Goal: Information Seeking & Learning: Learn about a topic

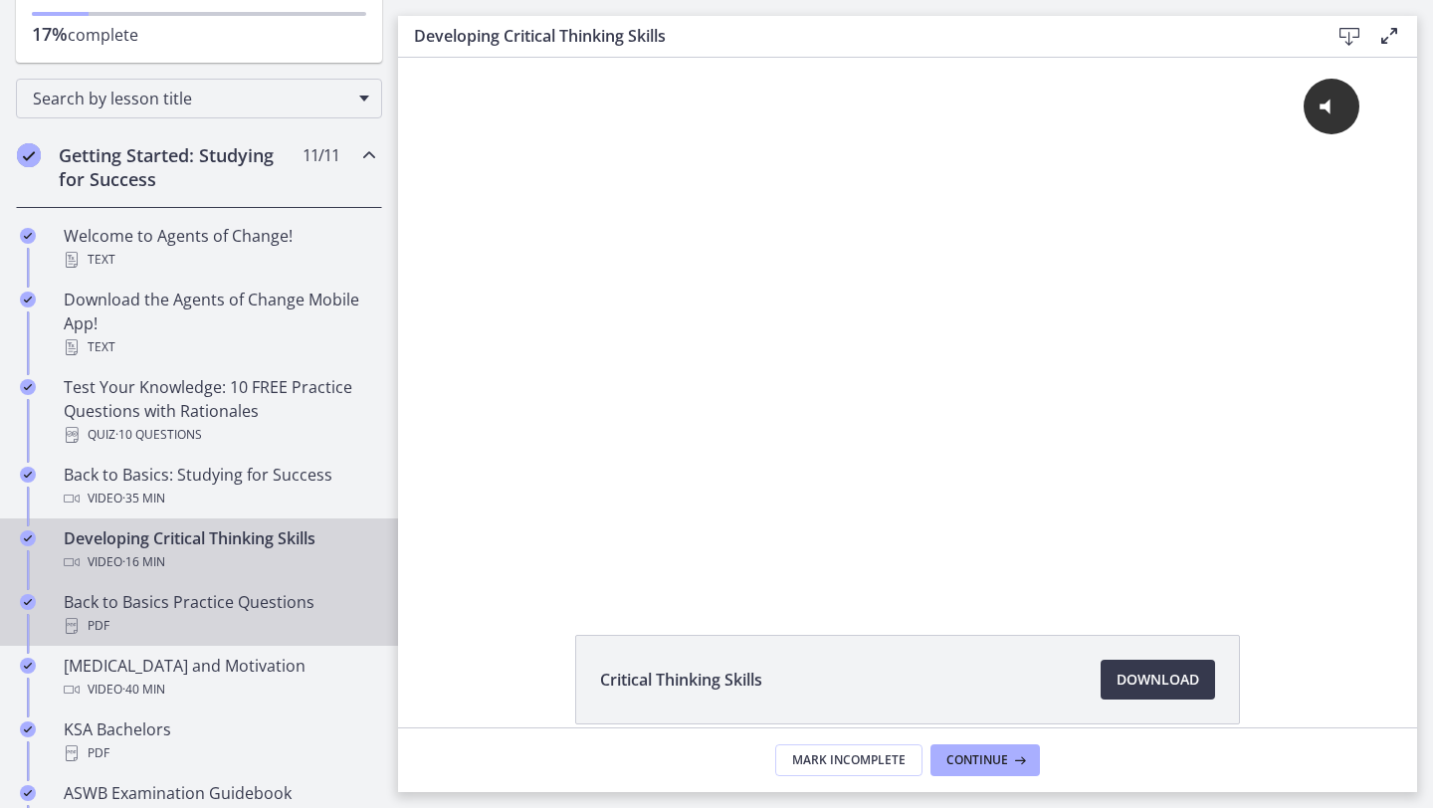
scroll to position [224, 0]
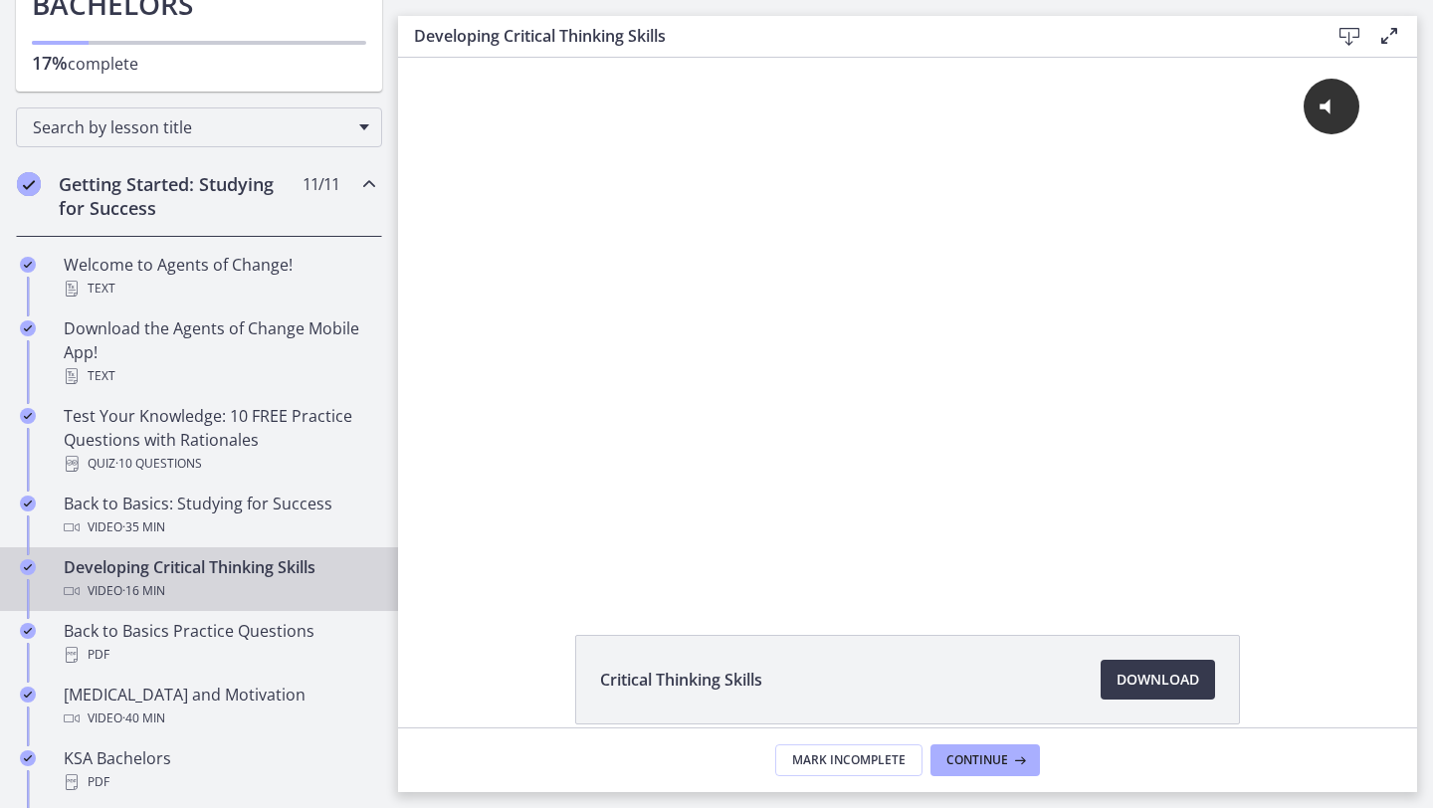
click at [120, 194] on h2 "Getting Started: Studying for Success" at bounding box center [180, 196] width 243 height 48
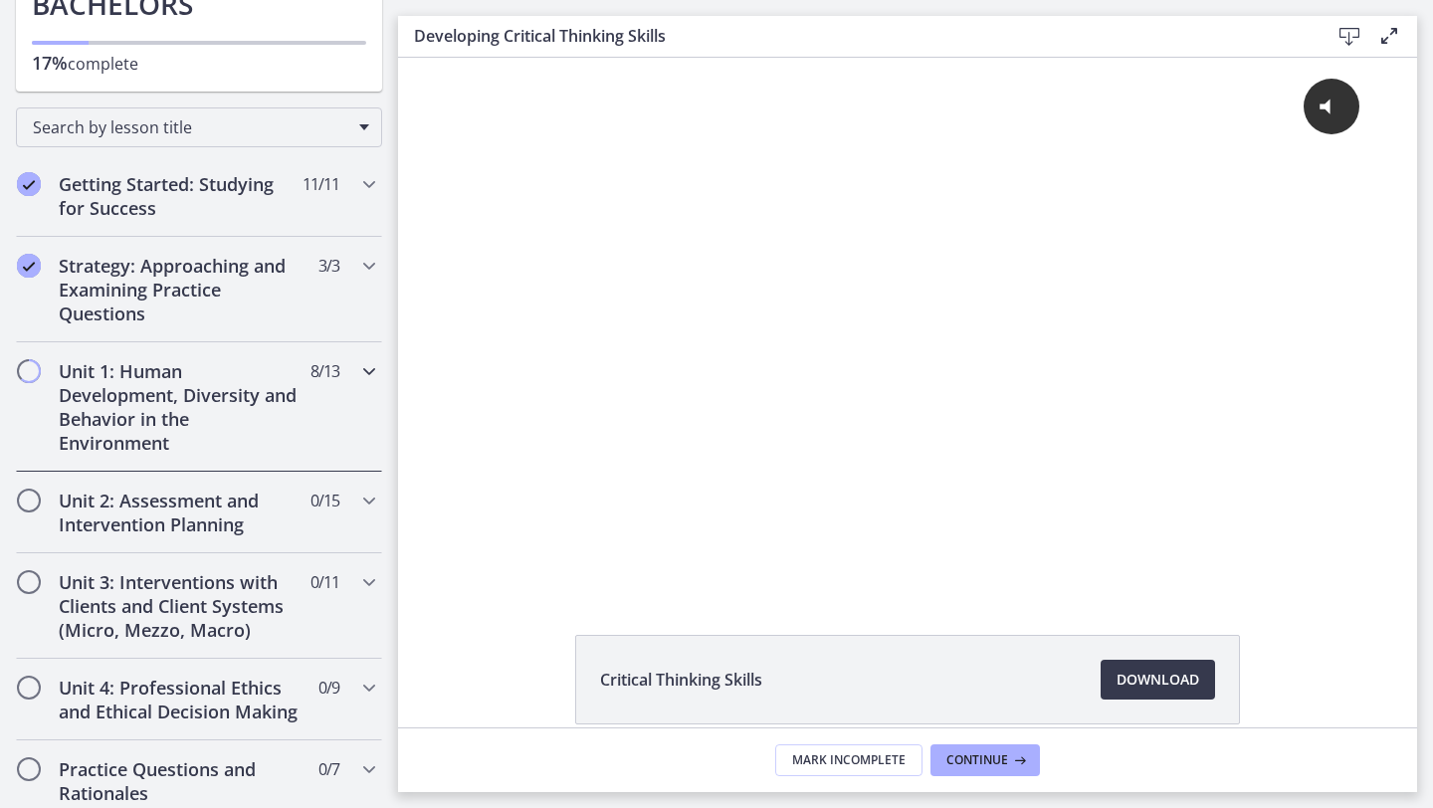
click at [203, 446] on h2 "Unit 1: Human Development, Diversity and Behavior in the Environment" at bounding box center [180, 407] width 243 height 96
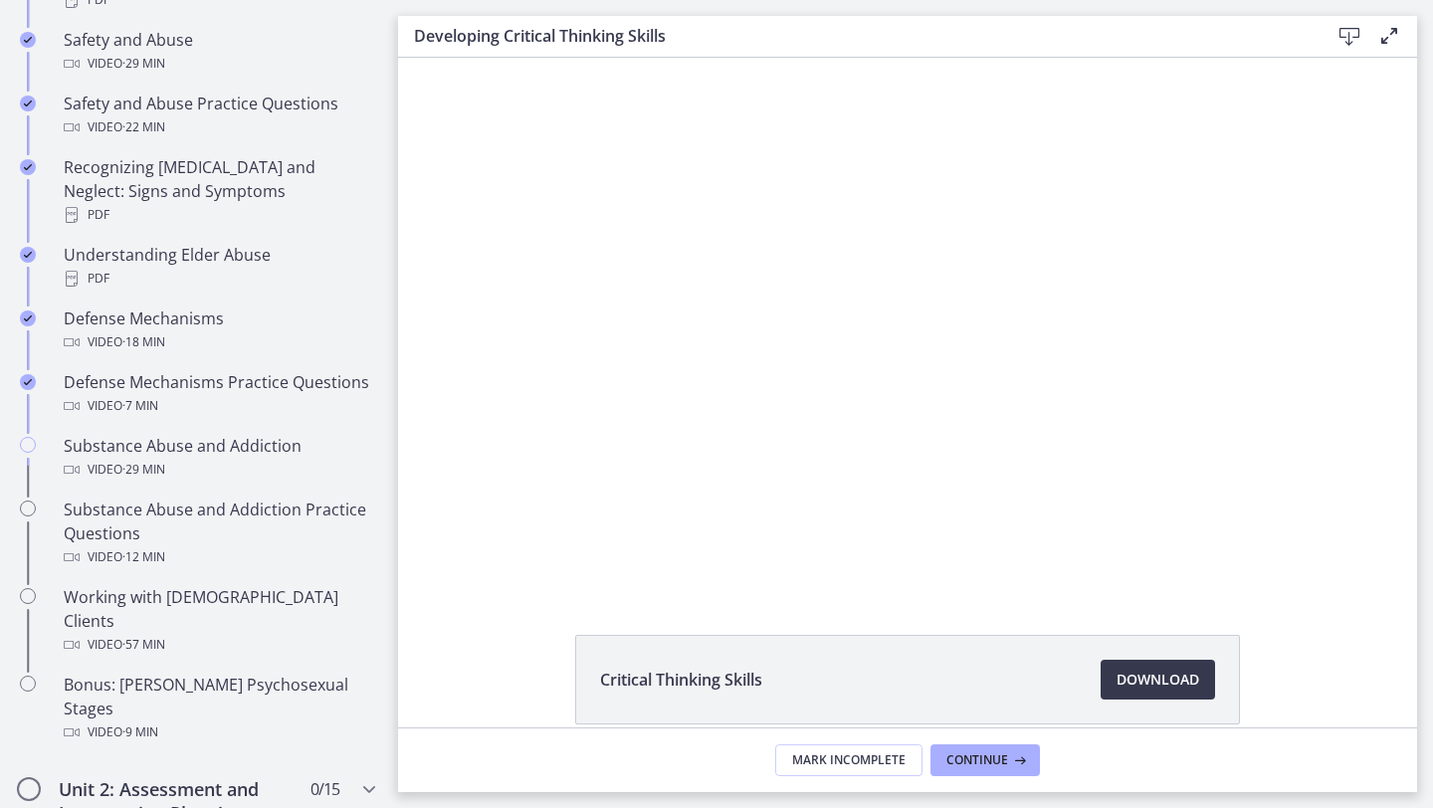
scroll to position [962, 0]
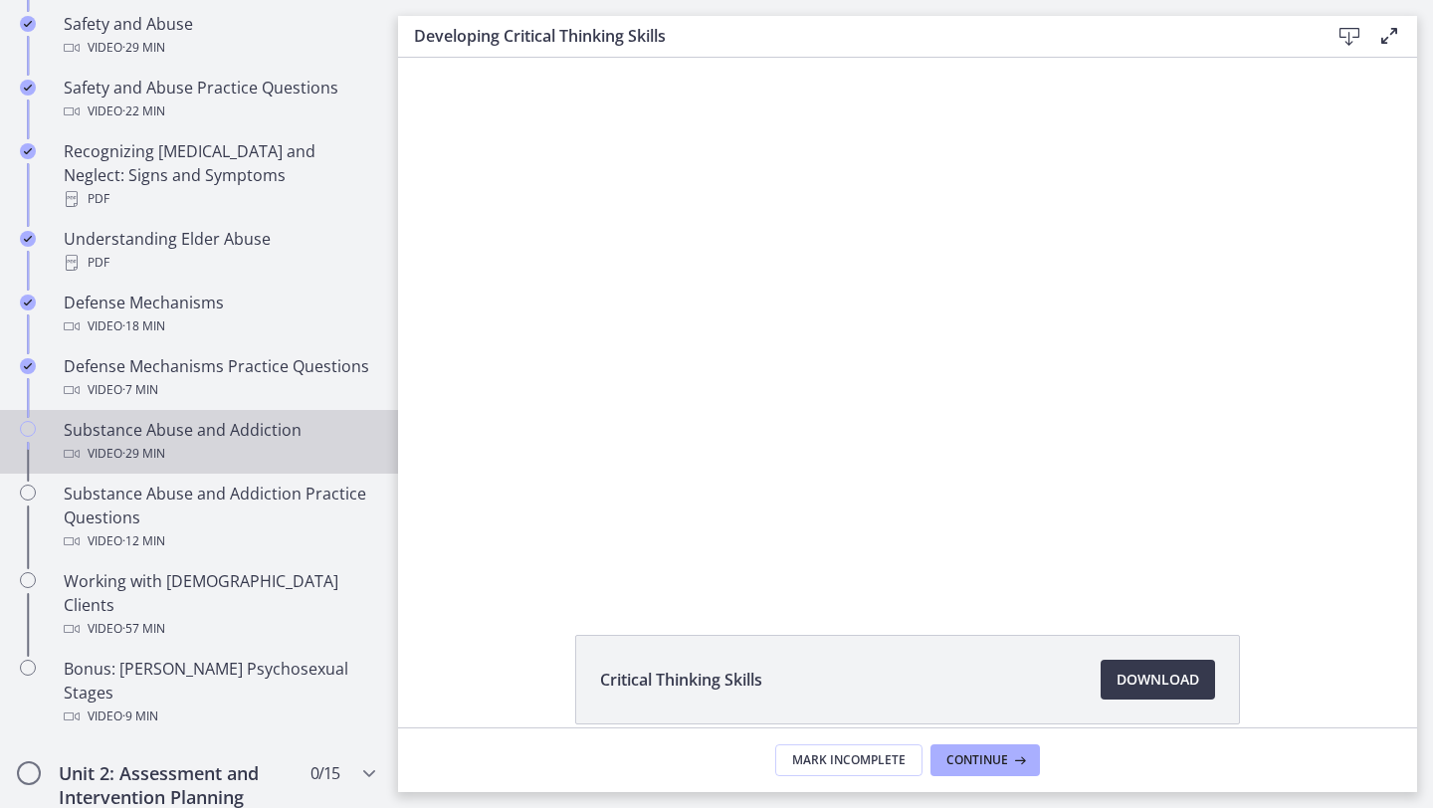
click at [227, 442] on div "Video · 29 min" at bounding box center [219, 454] width 310 height 24
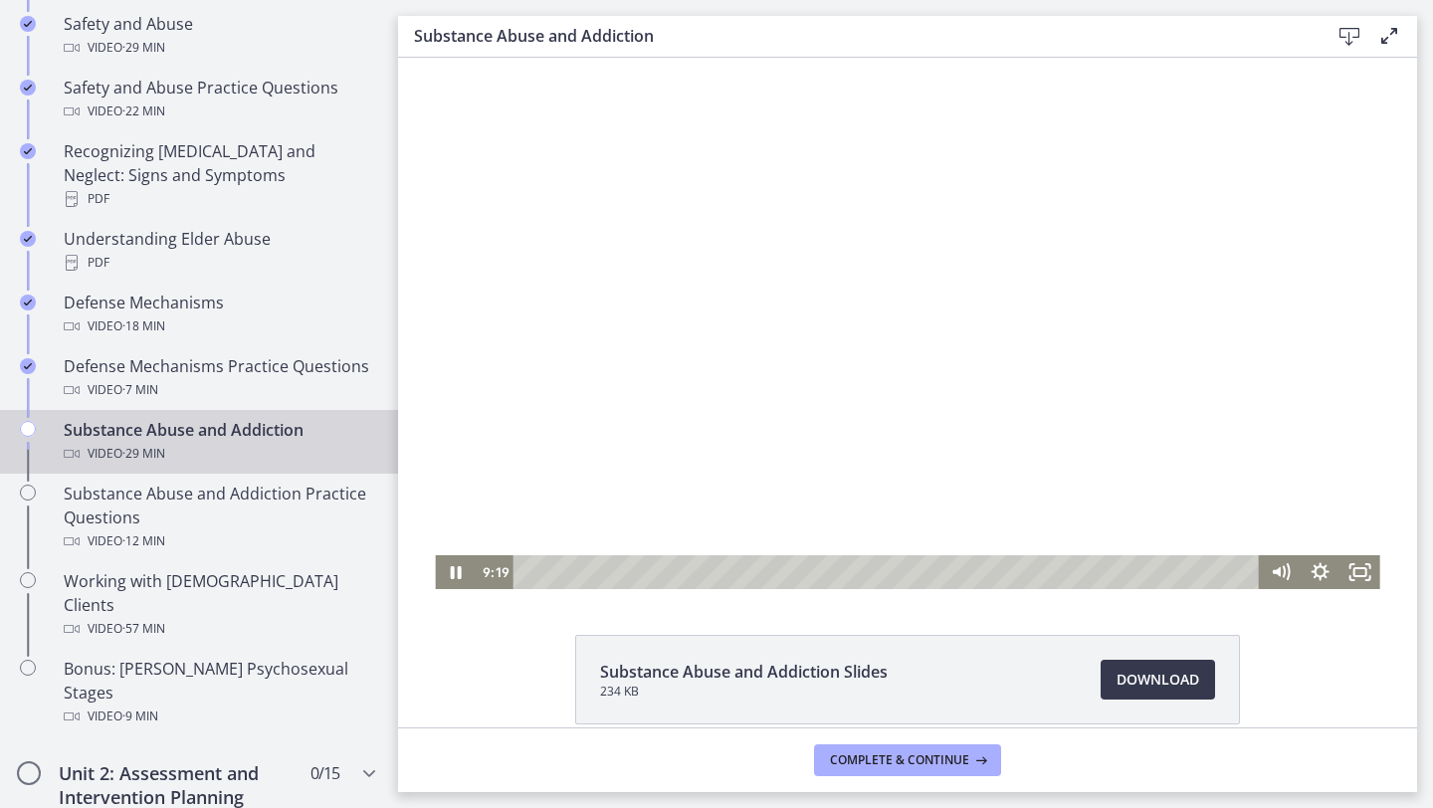
click at [940, 483] on div at bounding box center [907, 323] width 944 height 531
click at [451, 573] on icon "Play Video" at bounding box center [457, 572] width 40 height 34
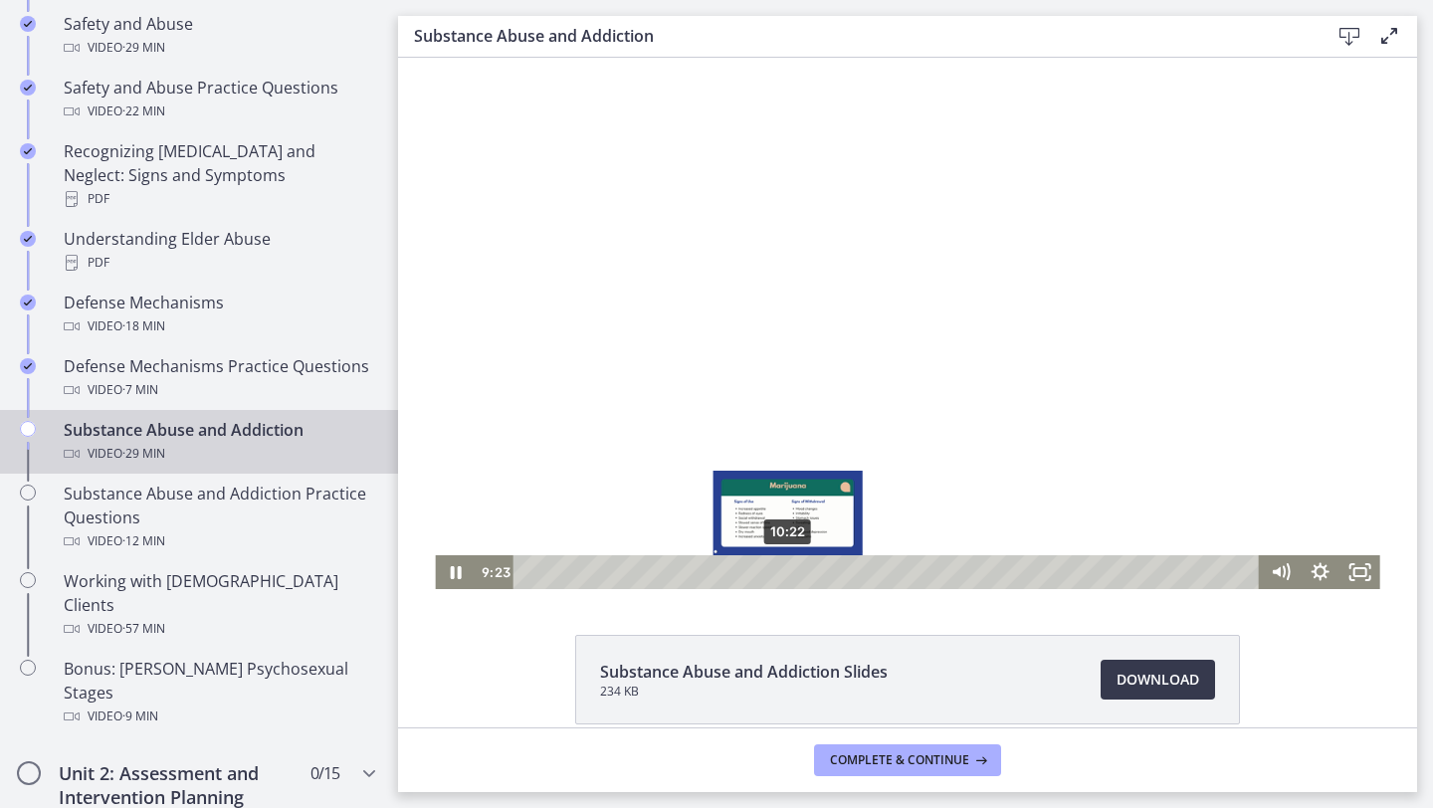
click at [788, 567] on div "10:22" at bounding box center [889, 572] width 722 height 34
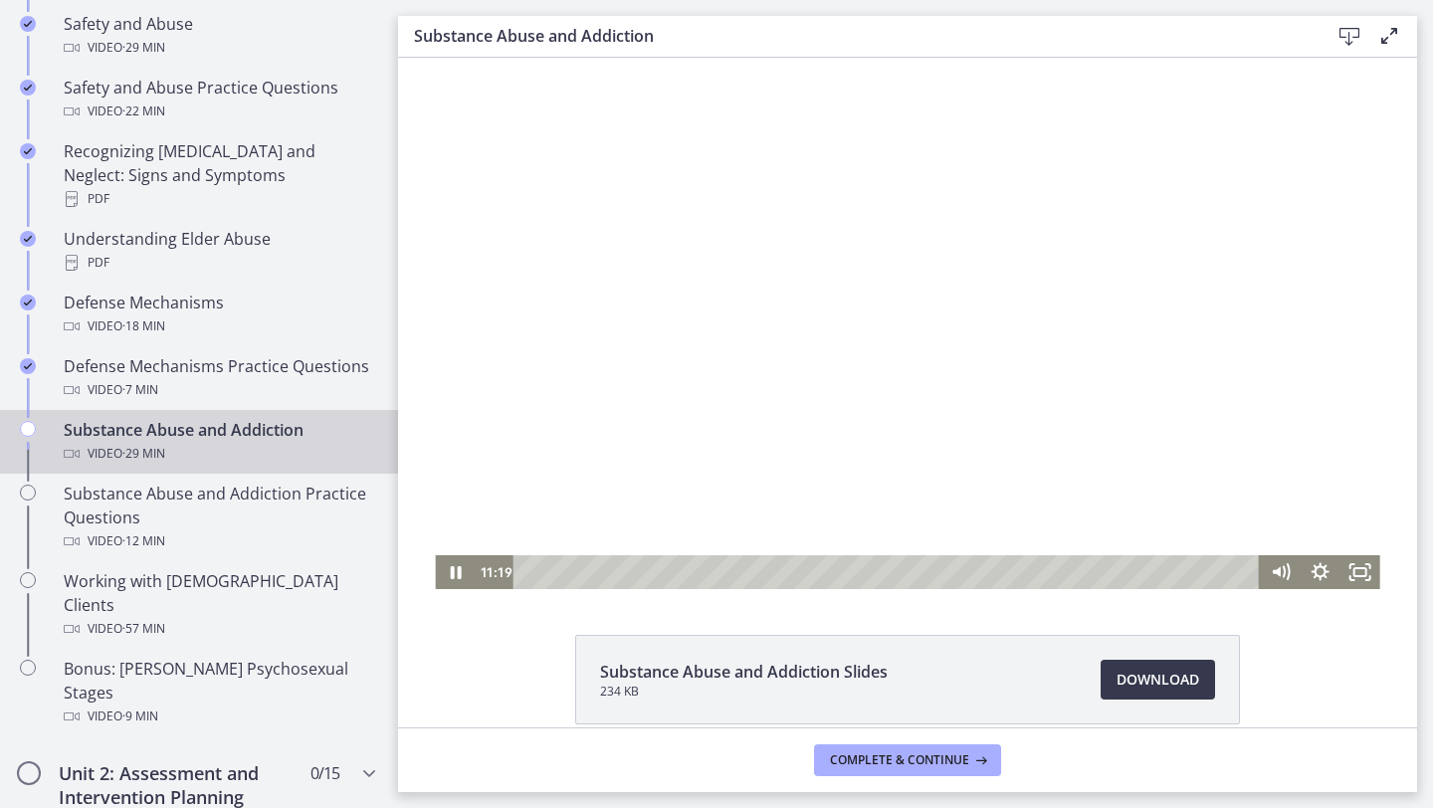
click at [1050, 124] on div at bounding box center [907, 323] width 944 height 531
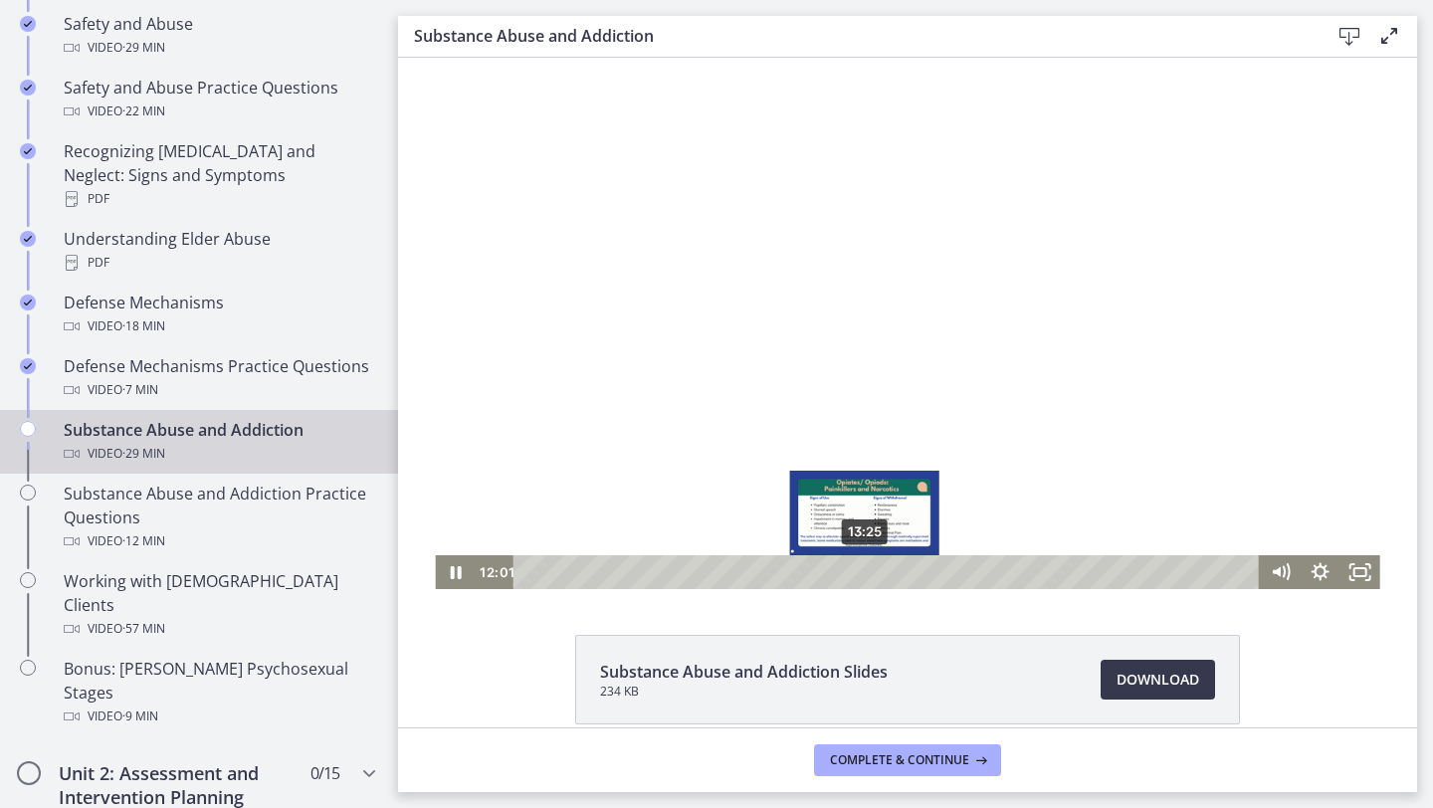
click at [863, 566] on div "13:25" at bounding box center [889, 572] width 722 height 34
click at [851, 568] on div "12:52" at bounding box center [889, 572] width 722 height 34
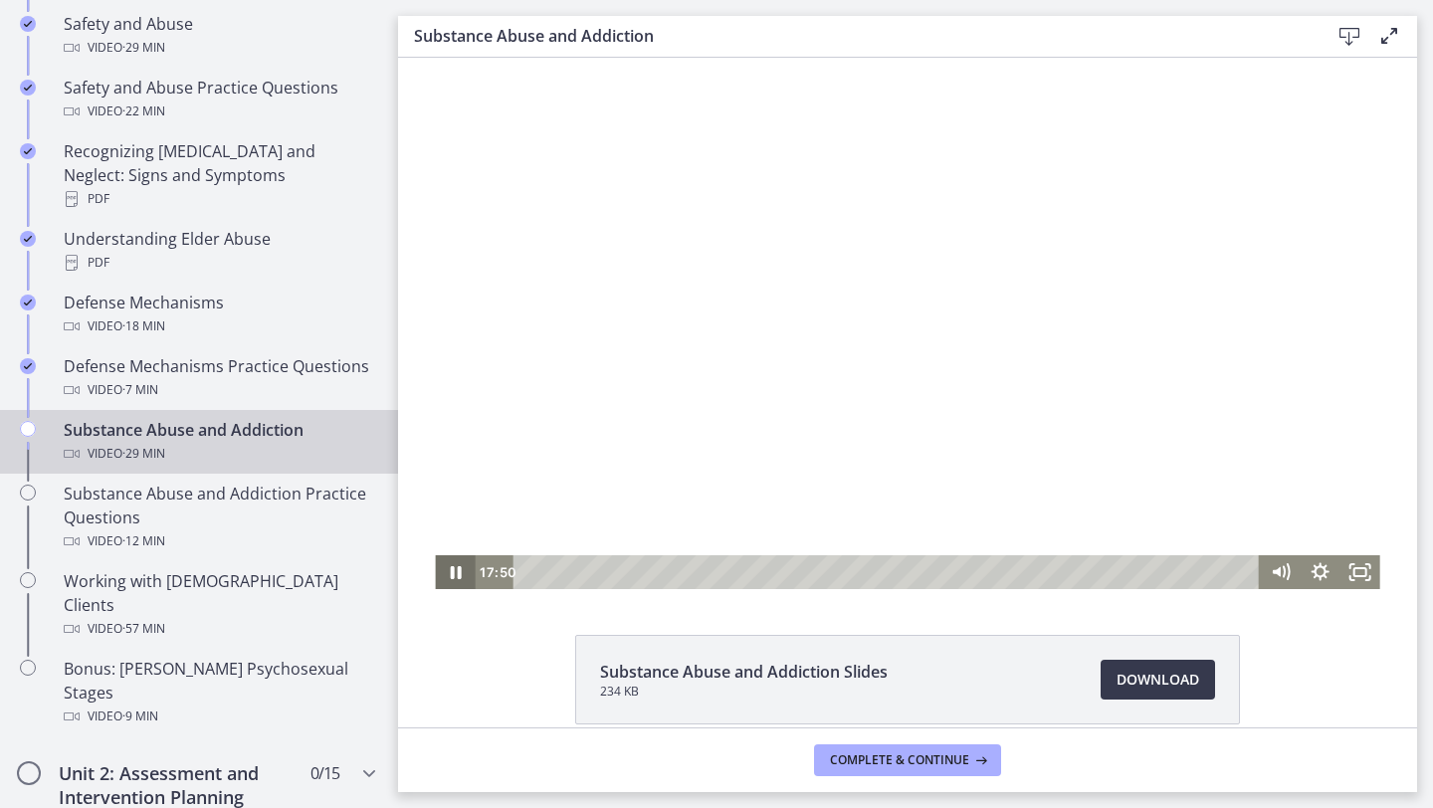
click at [456, 570] on icon "Pause" at bounding box center [455, 572] width 40 height 34
click at [456, 570] on icon "Play Video" at bounding box center [457, 572] width 10 height 14
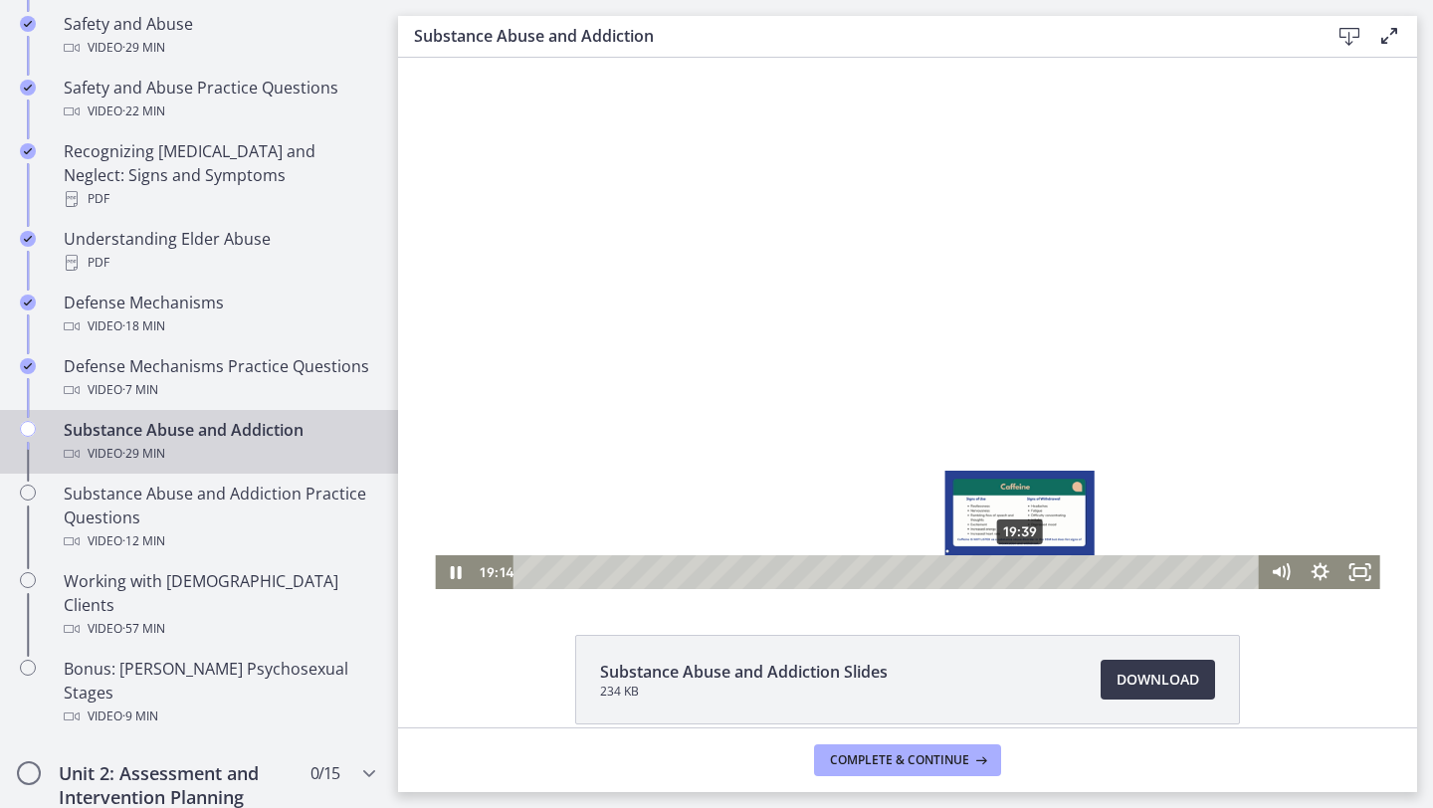
click at [1021, 573] on div "19:39" at bounding box center [889, 572] width 722 height 34
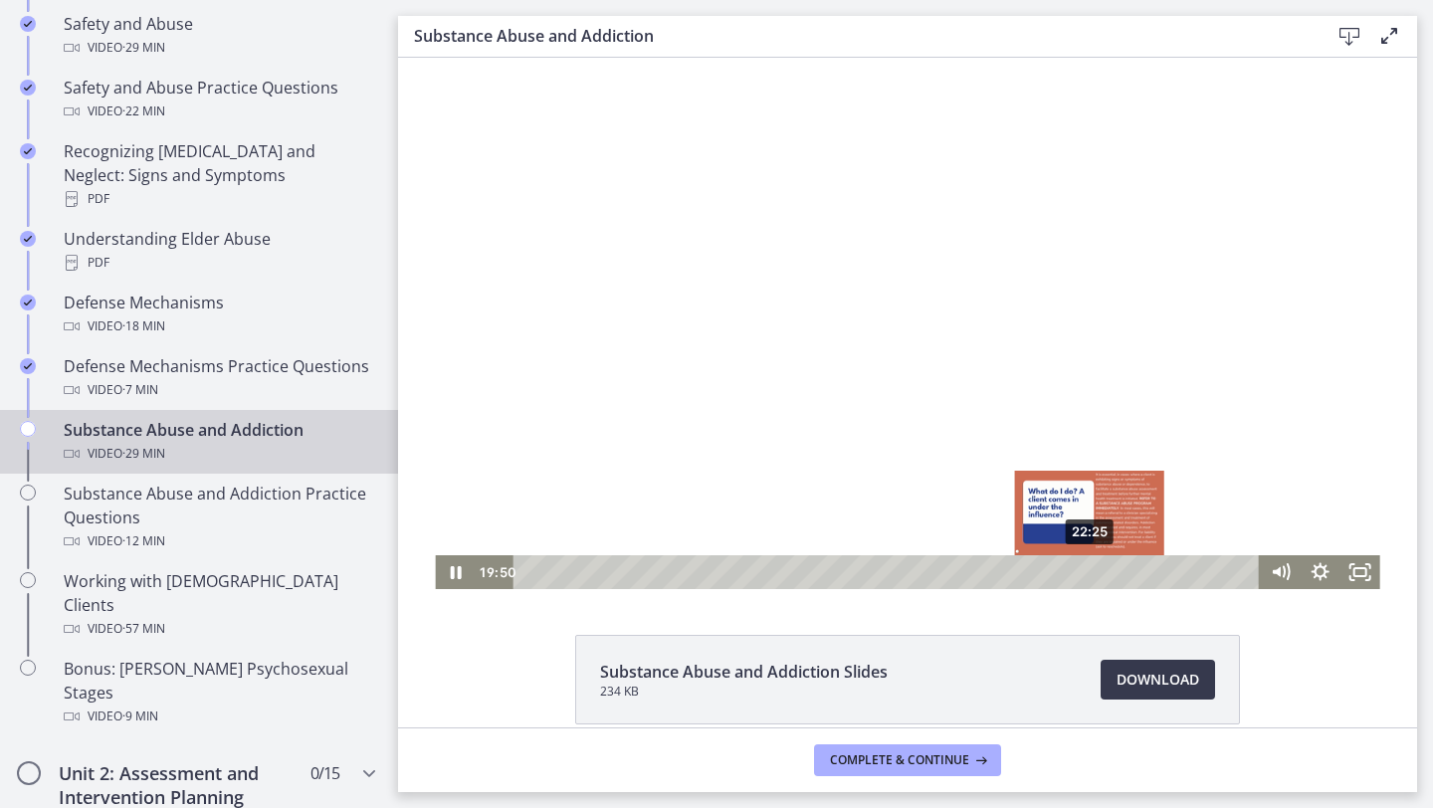
click at [1091, 572] on div "22:25" at bounding box center [889, 572] width 722 height 34
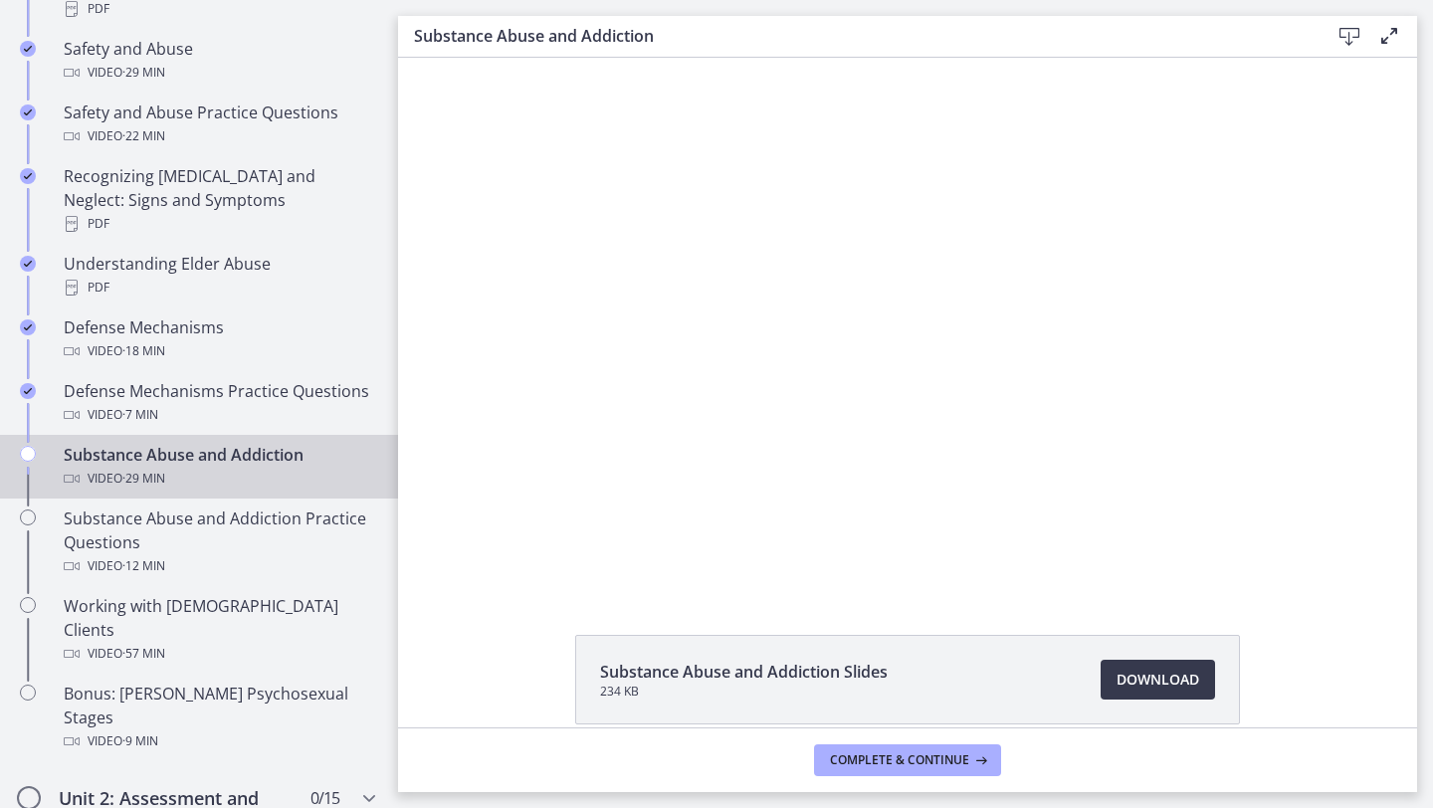
scroll to position [968, 0]
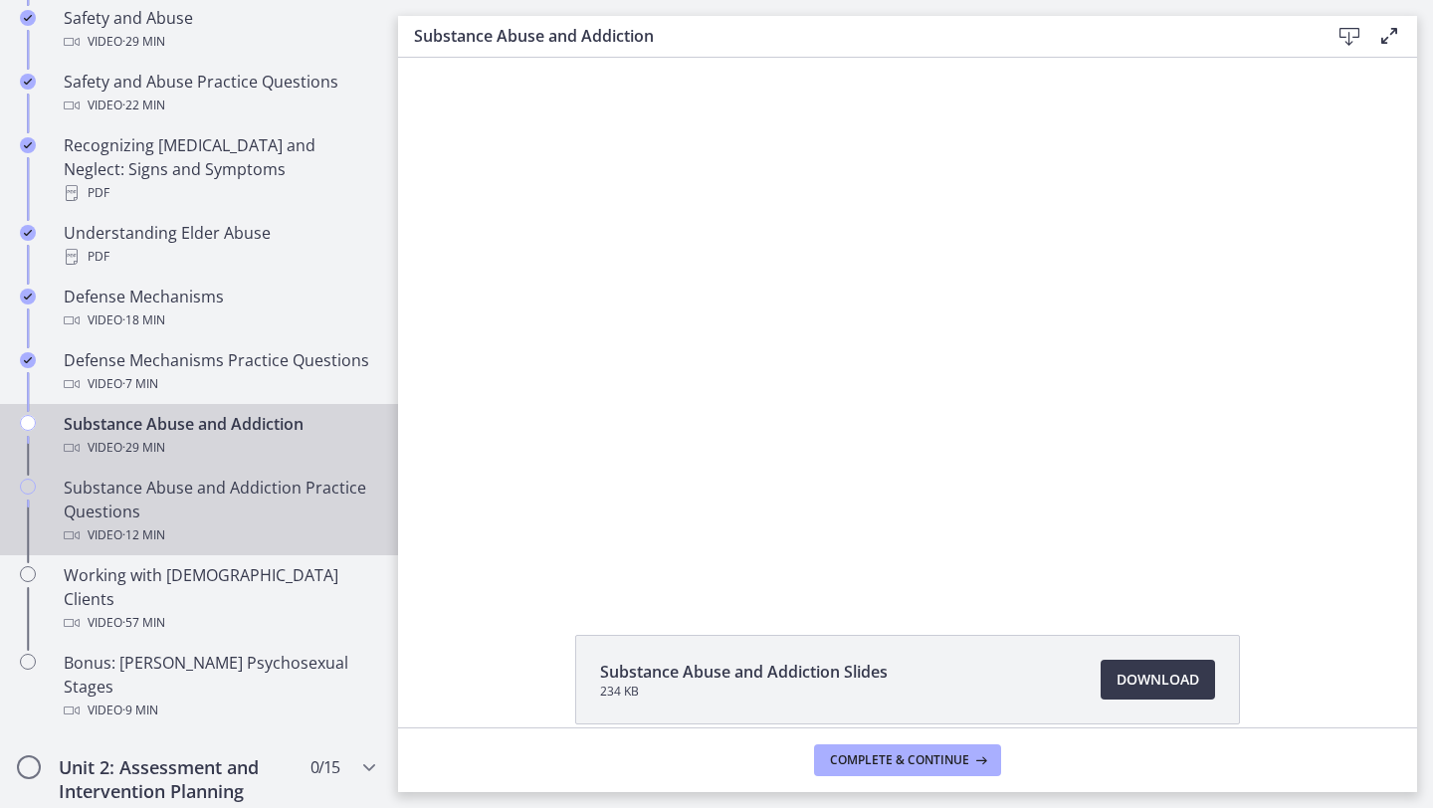
click at [275, 523] on div "Video · 12 min" at bounding box center [219, 535] width 310 height 24
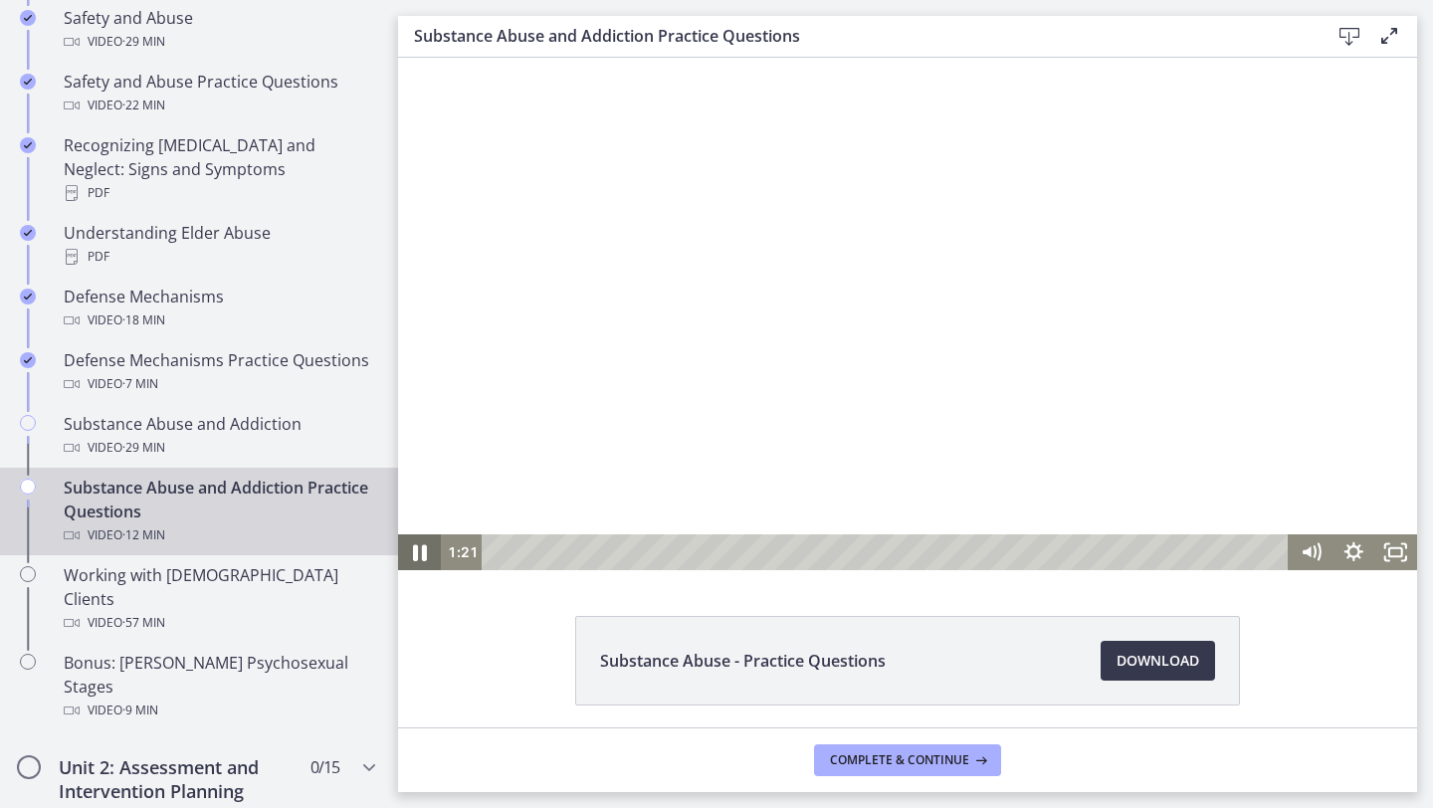
click at [422, 552] on icon "Pause" at bounding box center [420, 552] width 14 height 17
